Goal: Task Accomplishment & Management: Use online tool/utility

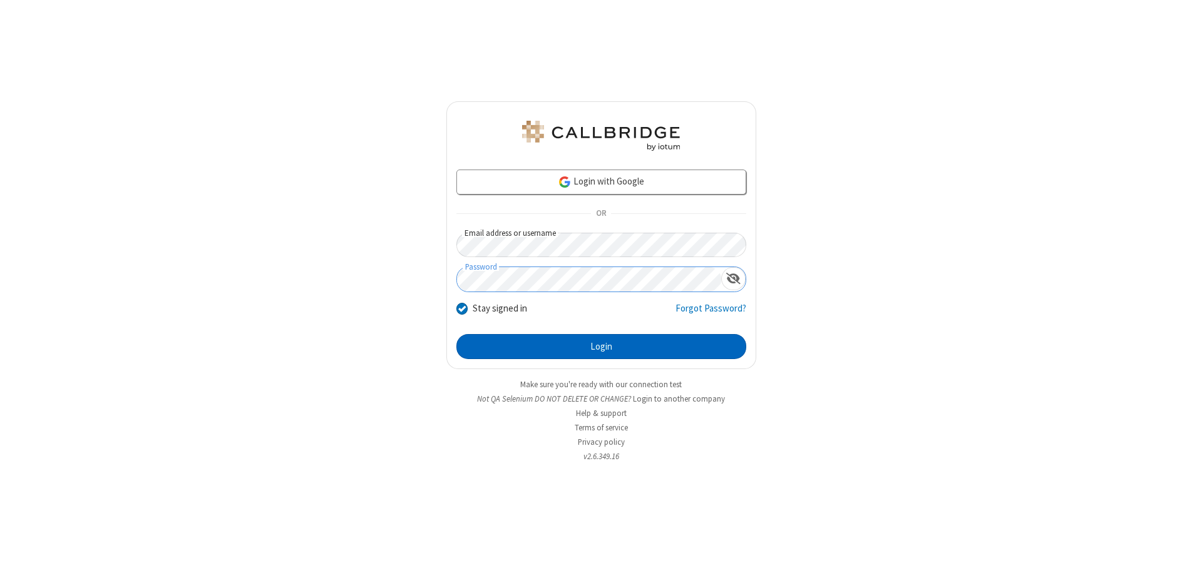
click at [601, 347] on button "Login" at bounding box center [601, 346] width 290 height 25
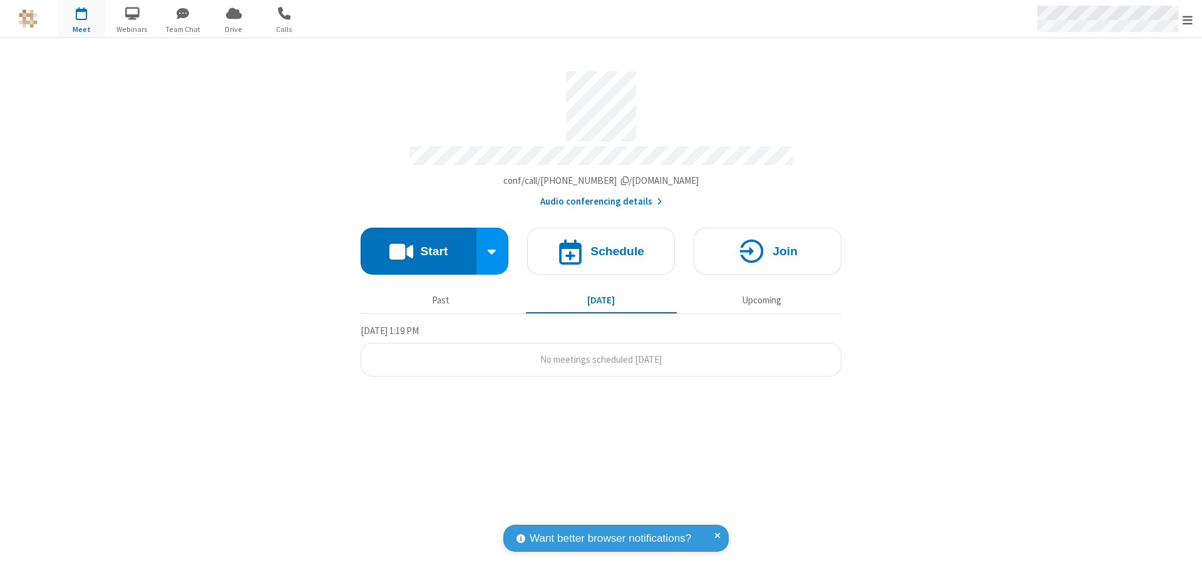
click at [1187, 19] on span "Open menu" at bounding box center [1187, 20] width 10 height 13
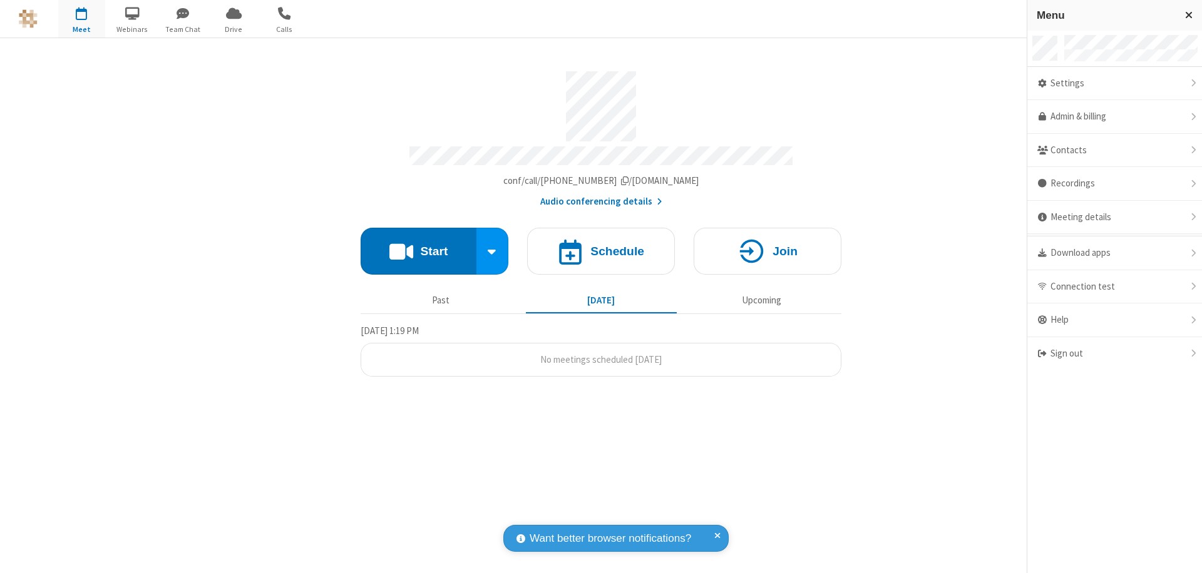
click at [81, 19] on span "button" at bounding box center [81, 13] width 47 height 21
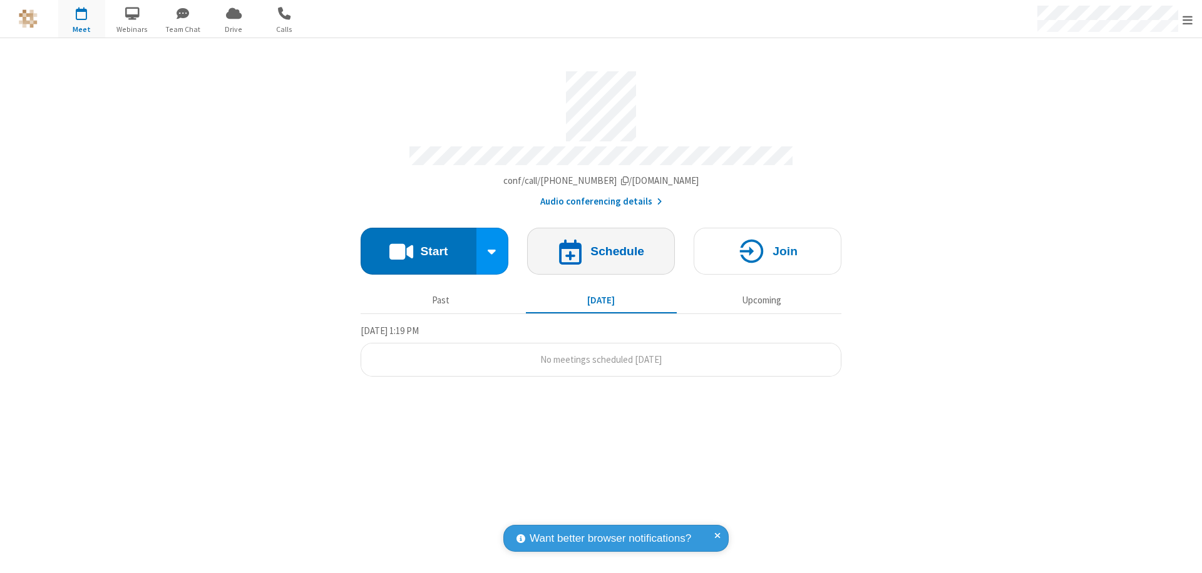
click at [601, 245] on h4 "Schedule" at bounding box center [617, 251] width 54 height 12
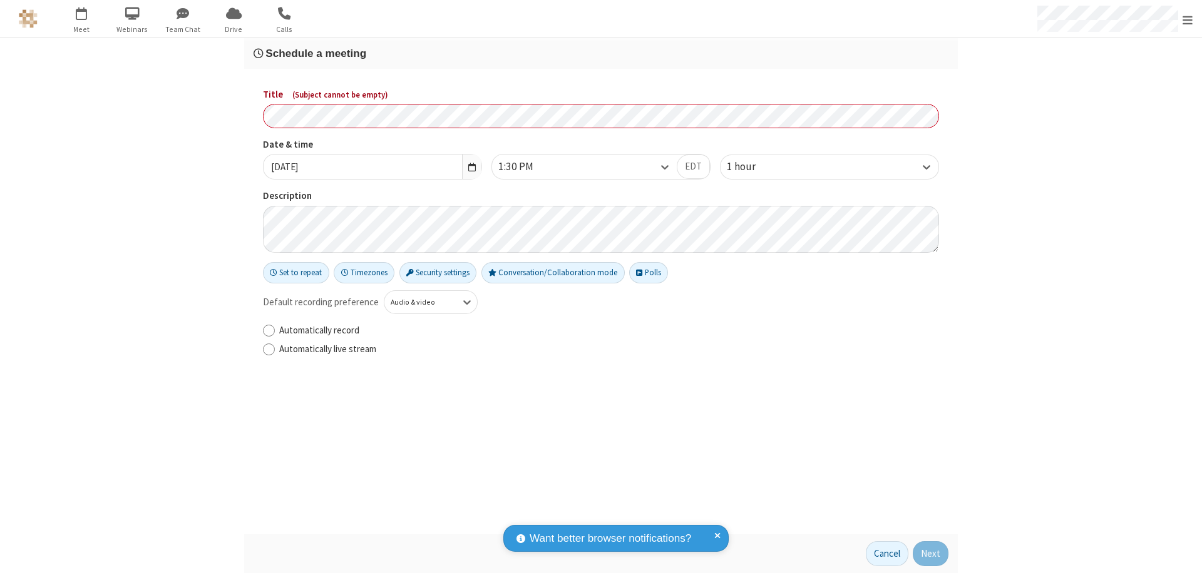
click at [601, 53] on h3 "Schedule a meeting" at bounding box center [600, 54] width 695 height 12
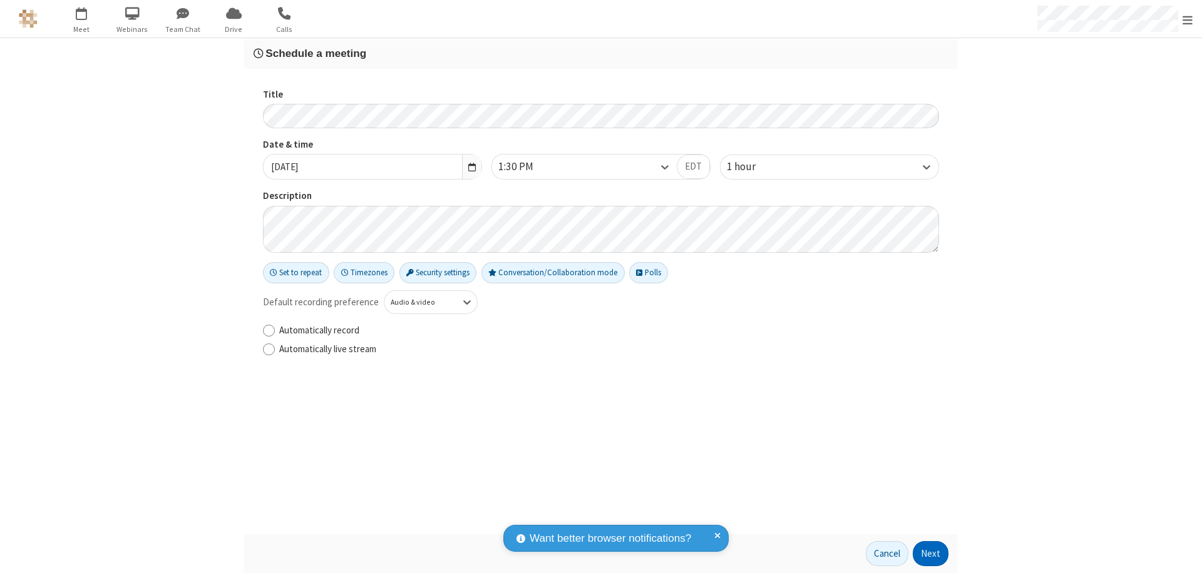
click at [931, 554] on button "Next" at bounding box center [931, 553] width 36 height 25
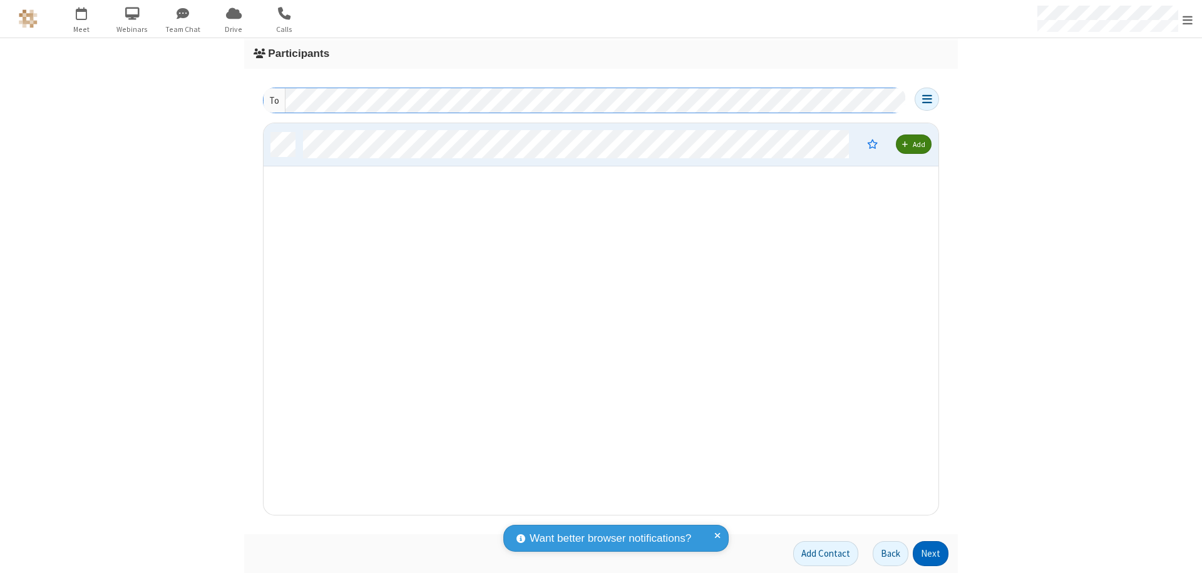
click at [931, 554] on button "Next" at bounding box center [931, 553] width 36 height 25
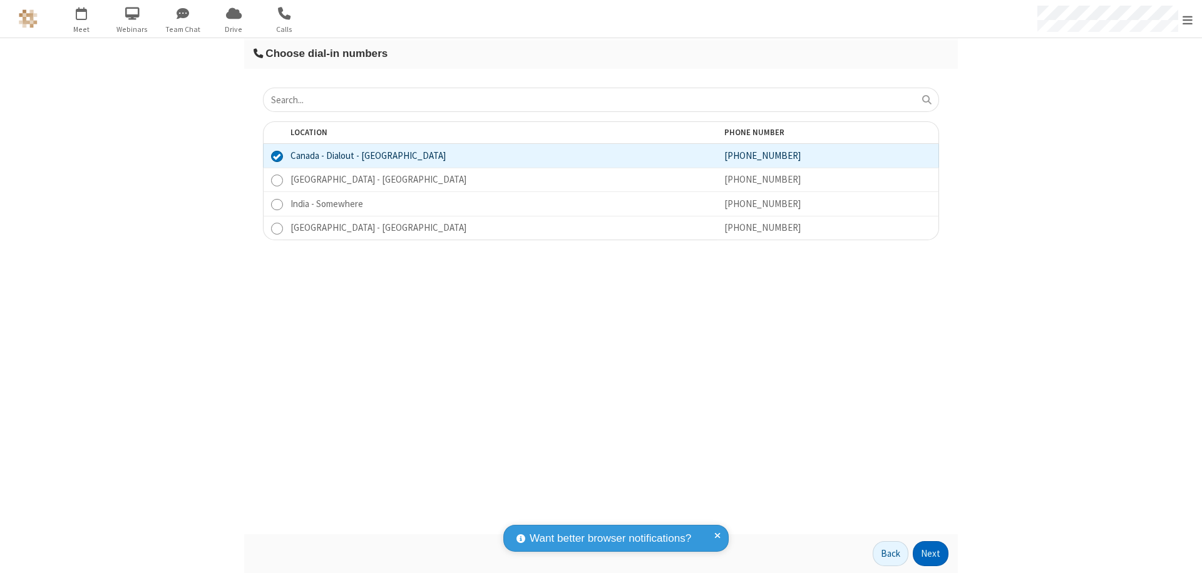
click at [931, 554] on button "Next" at bounding box center [931, 553] width 36 height 25
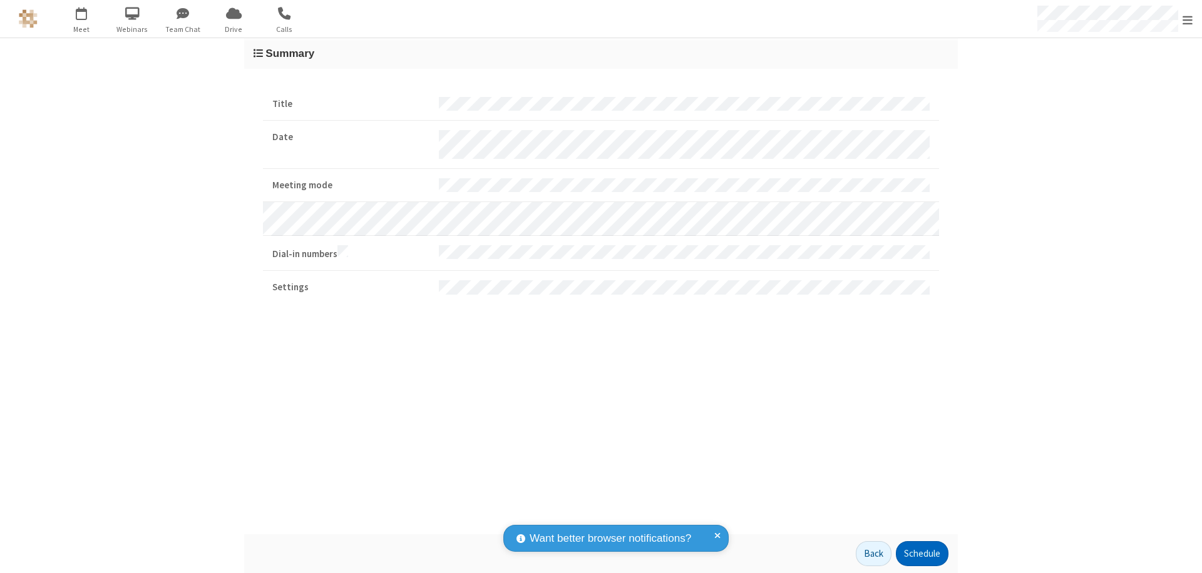
click at [921, 554] on button "Schedule" at bounding box center [922, 553] width 53 height 25
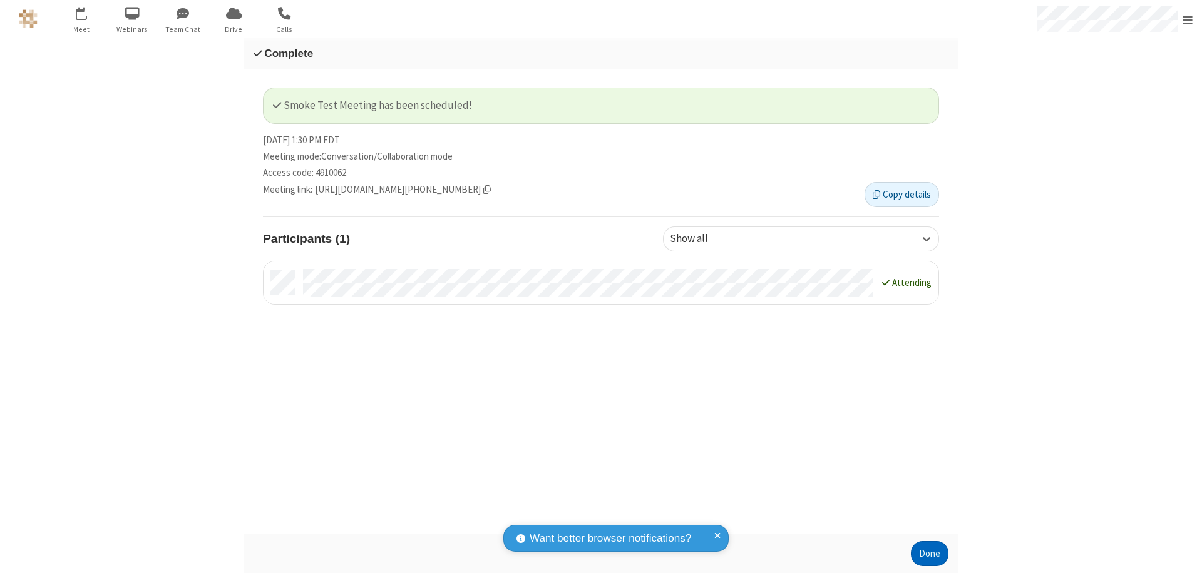
click at [929, 554] on button "Done" at bounding box center [930, 553] width 38 height 25
